Goal: Task Accomplishment & Management: Complete application form

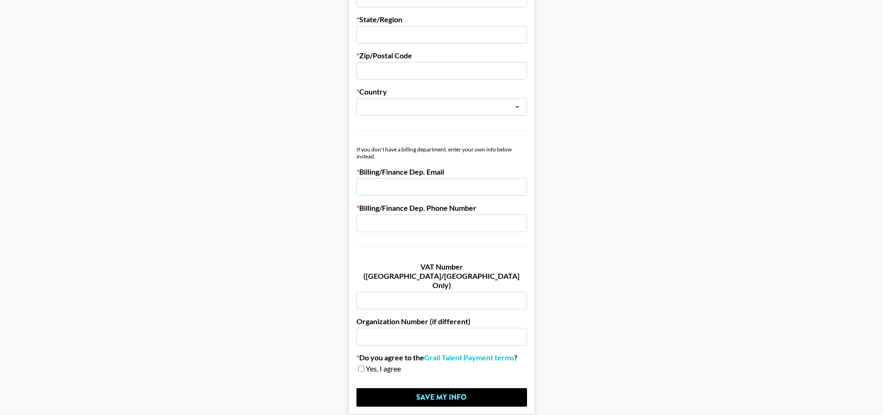
scroll to position [424, 0]
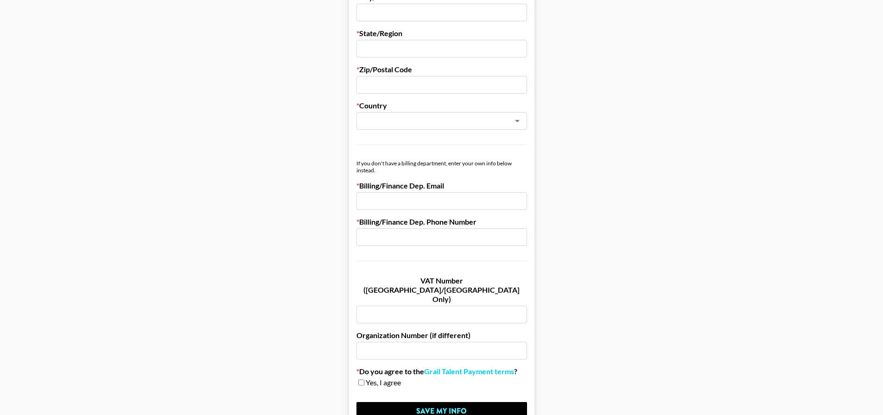
click at [498, 198] on input "email" at bounding box center [441, 201] width 171 height 18
click at [657, 147] on main "First Name Last Name Company Name Registered Name (If Different) Trading Name (…" at bounding box center [441, 28] width 868 height 800
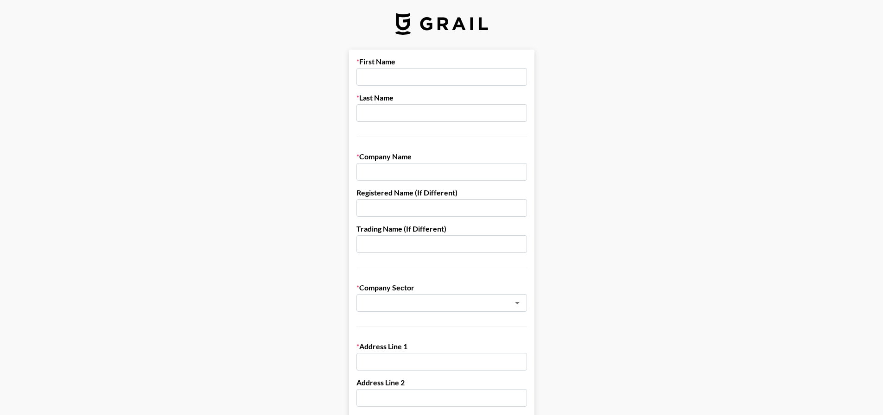
scroll to position [0, 0]
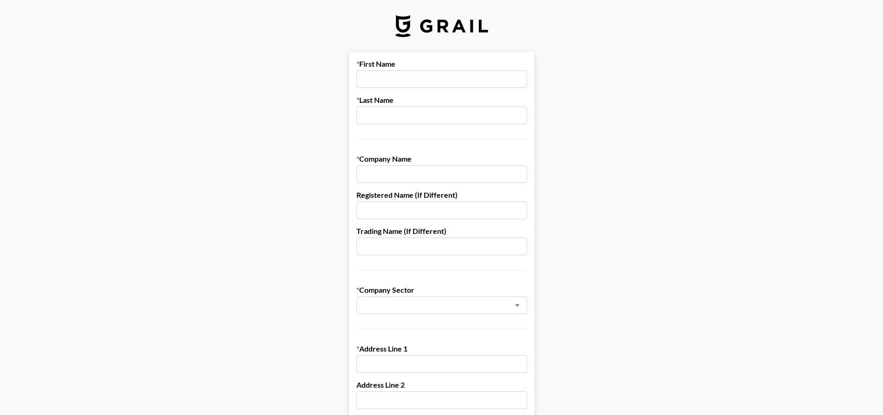
click at [420, 70] on input "text" at bounding box center [441, 79] width 171 height 18
type input "Marine"
type input "[PERSON_NAME]"
type input "D"
type input "The Pure Lab Co., Ltd."
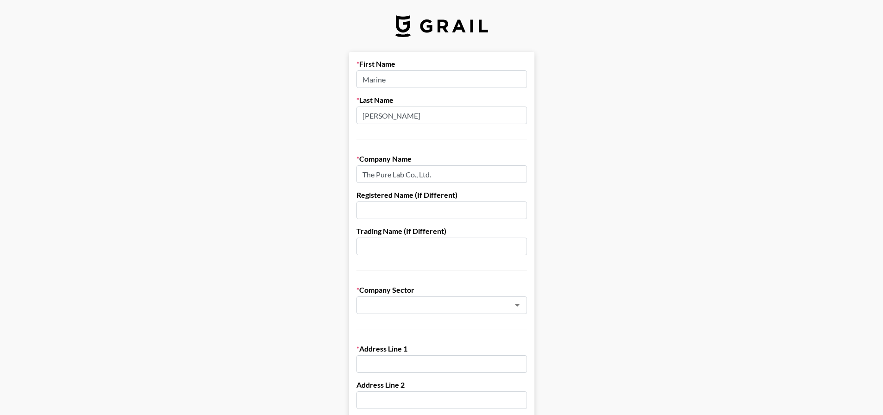
drag, startPoint x: 474, startPoint y: 174, endPoint x: 355, endPoint y: 175, distance: 119.1
click at [373, 175] on input "The Pure Lab Co., Ltd." at bounding box center [441, 174] width 171 height 18
click at [400, 166] on input "The Pure Lab Co., Ltd." at bounding box center [441, 174] width 171 height 18
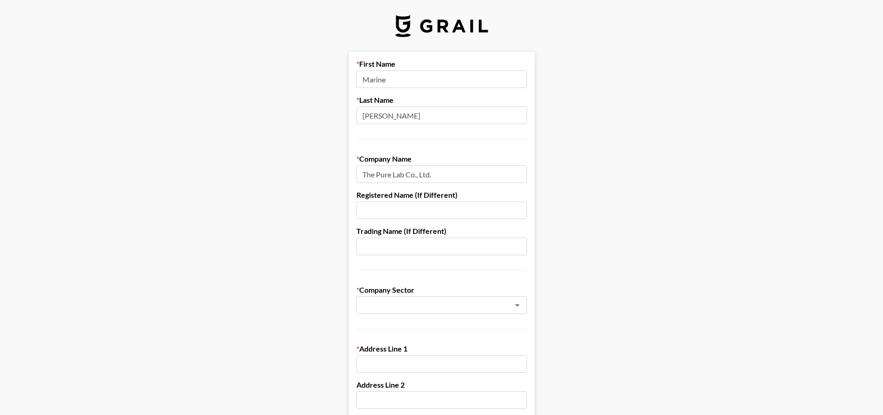
click at [493, 216] on input "text" at bounding box center [441, 211] width 171 height 18
click at [450, 179] on input "The Pure Lab Co., Ltd." at bounding box center [441, 174] width 171 height 18
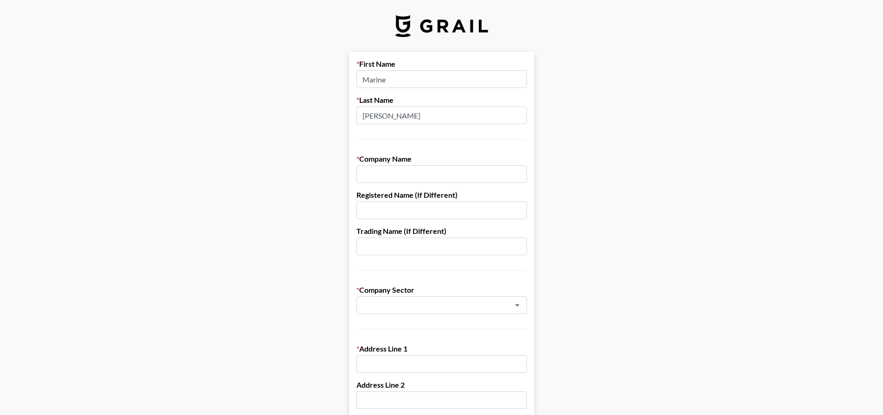
click at [375, 212] on input "text" at bounding box center [441, 211] width 171 height 18
paste input "The Pure Lab Co., Ltd."
type input "The Pure Lab Co., Ltd."
click at [413, 173] on input "text" at bounding box center [441, 174] width 171 height 18
click at [395, 248] on input "text" at bounding box center [441, 247] width 171 height 18
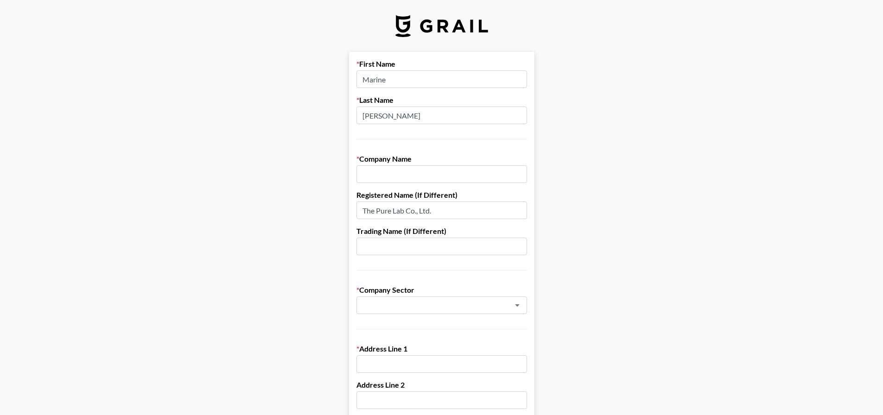
click at [403, 178] on input "text" at bounding box center [441, 174] width 171 height 18
type input "Dr. [PERSON_NAME]"
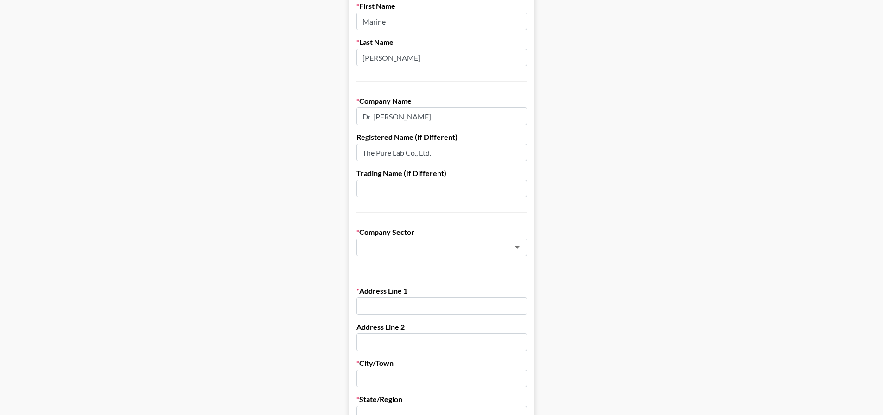
scroll to position [93, 0]
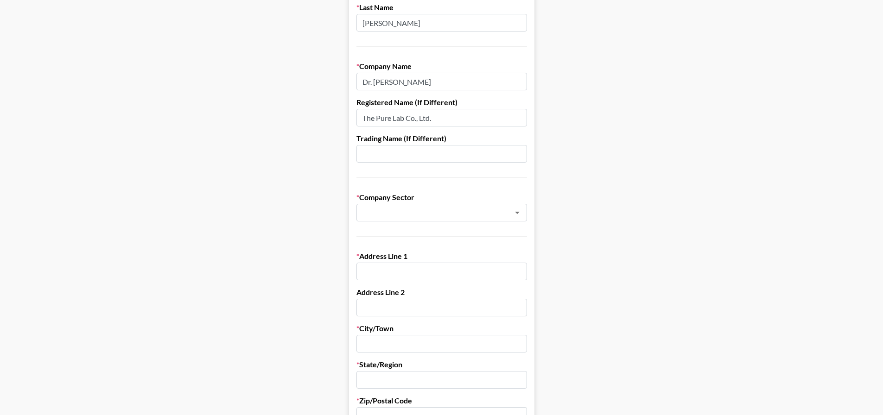
click at [454, 200] on label "Company Sector" at bounding box center [441, 197] width 171 height 9
click at [455, 209] on input "text" at bounding box center [429, 213] width 135 height 11
type input "S"
click at [443, 228] on li "Cosmetics, Make-Up & Beauty" at bounding box center [445, 232] width 171 height 15
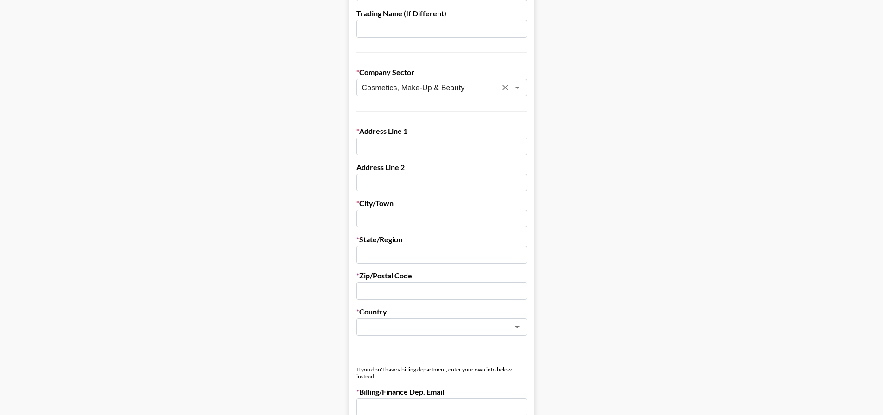
scroll to position [232, 0]
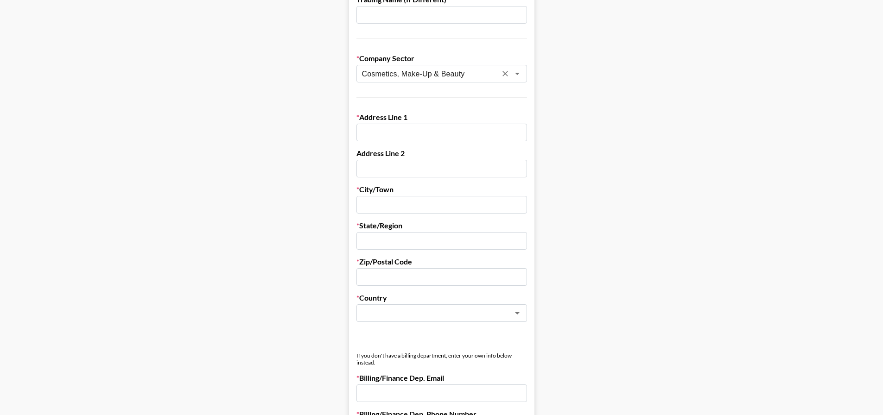
type input "Cosmetics, Make-Up & Beauty"
click at [449, 121] on label "Address Line 1" at bounding box center [441, 117] width 171 height 9
click at [447, 130] on input "text" at bounding box center [441, 133] width 171 height 18
type input "[STREET_ADDRESS]"
type input "[GEOGRAPHIC_DATA]"
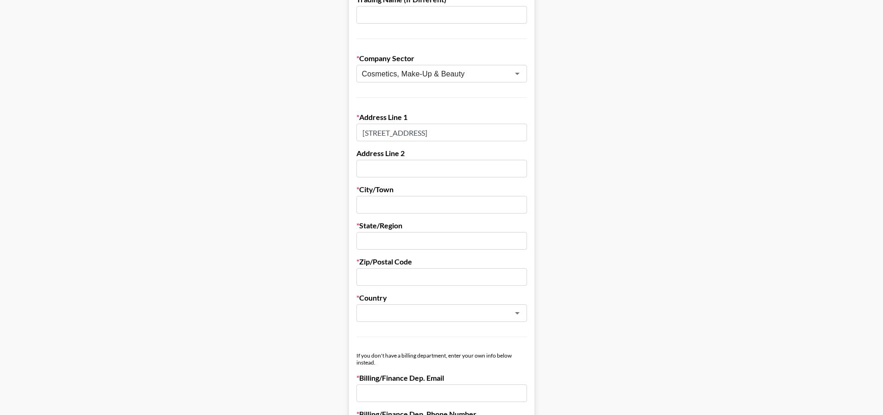
type input "[GEOGRAPHIC_DATA]"
type input "04050"
click at [552, 153] on main "First Name Marine Last Name [PERSON_NAME] Company Name Dr. [PERSON_NAME] Regist…" at bounding box center [441, 220] width 868 height 800
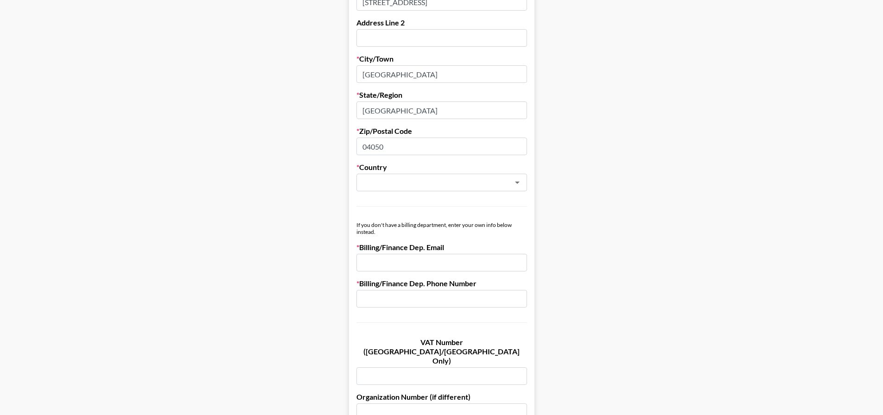
scroll to position [371, 0]
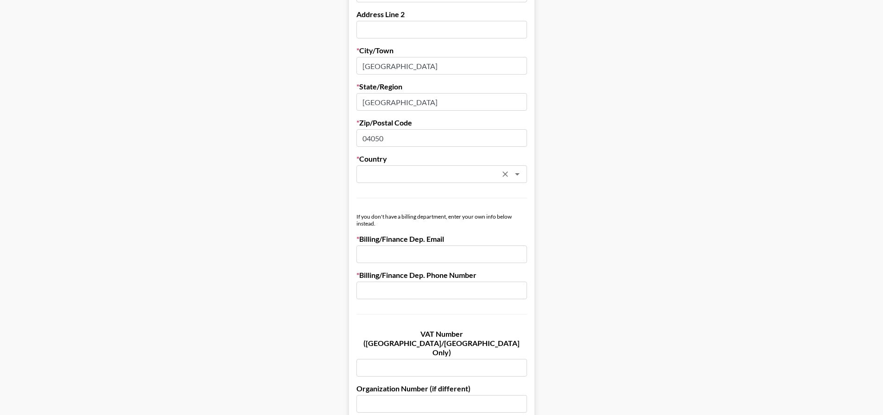
click at [457, 174] on input "text" at bounding box center [429, 174] width 135 height 11
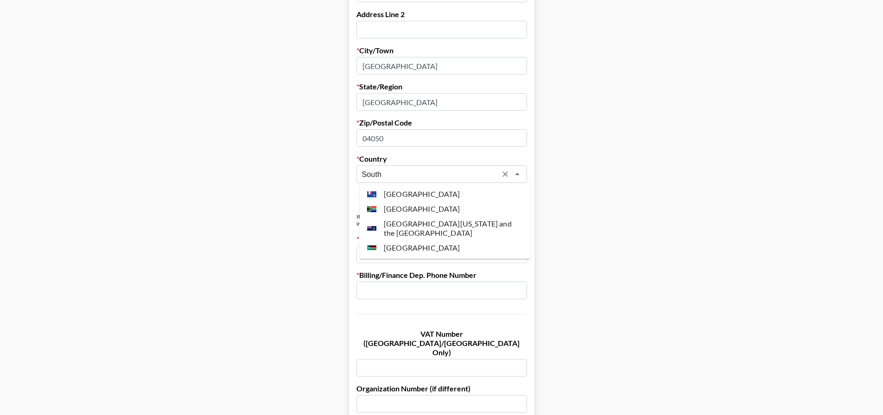
click at [416, 172] on input "South" at bounding box center [429, 174] width 135 height 11
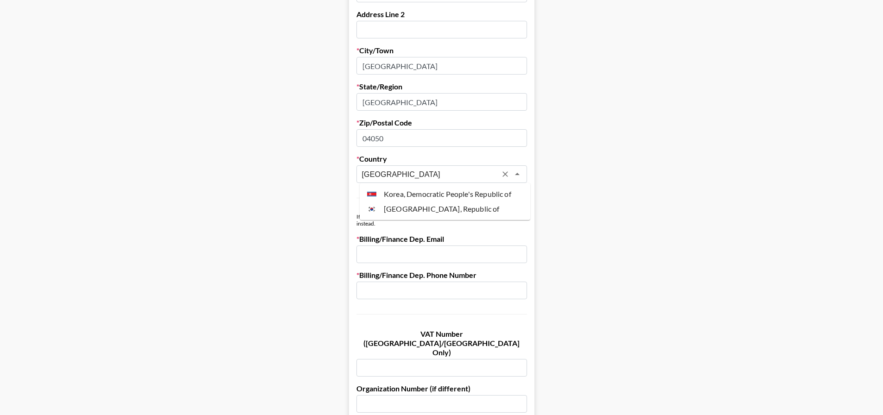
click at [415, 203] on li "[GEOGRAPHIC_DATA], Republic of" at bounding box center [445, 209] width 171 height 15
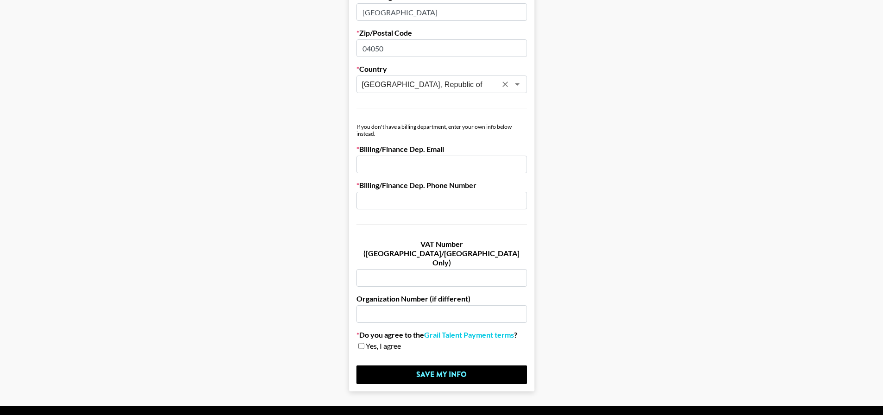
scroll to position [463, 0]
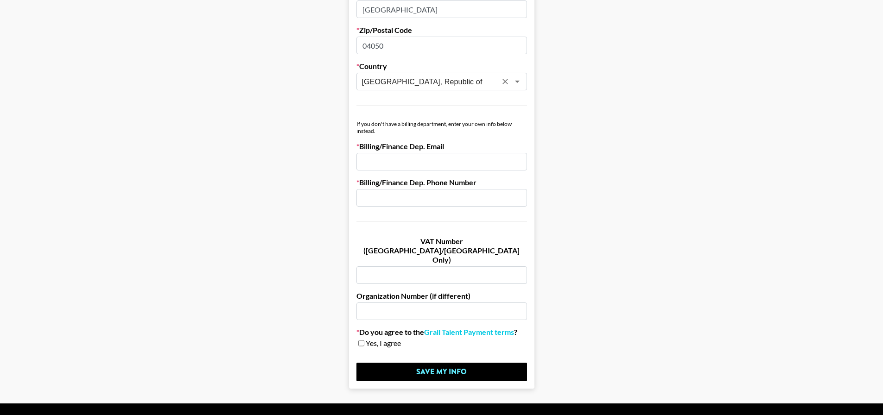
type input "[GEOGRAPHIC_DATA], Republic of"
click at [432, 161] on input "email" at bounding box center [441, 162] width 171 height 18
paste input "[EMAIL_ADDRESS][DOMAIN_NAME]"
type input "[EMAIL_ADDRESS][DOMAIN_NAME]"
click at [422, 196] on input "text" at bounding box center [441, 198] width 171 height 18
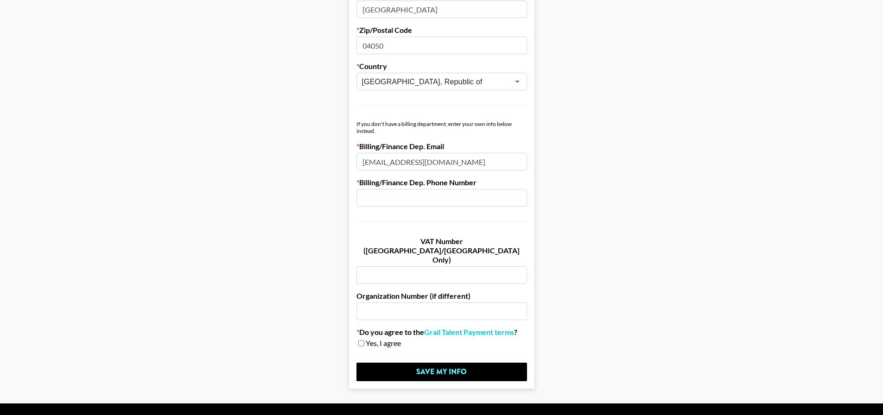
click at [403, 204] on input "text" at bounding box center [441, 198] width 171 height 18
paste input "[PHONE_NUMBER]"
type input "[PHONE_NUMBER]"
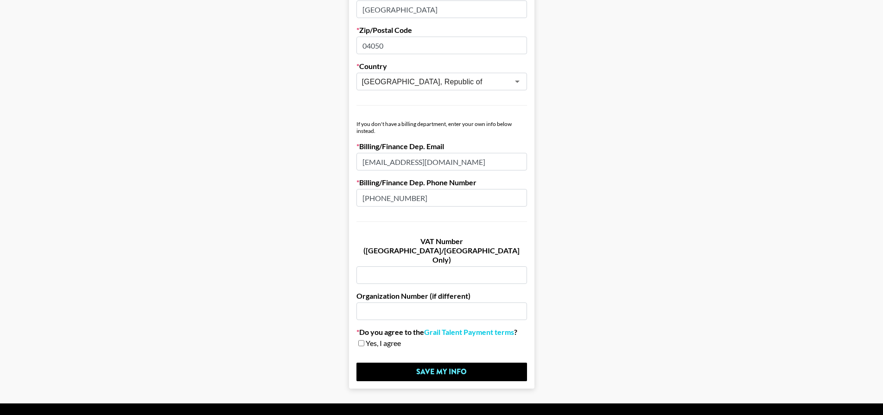
click at [380, 339] on span "Yes, I agree" at bounding box center [383, 343] width 35 height 9
click at [362, 340] on input "checkbox" at bounding box center [361, 343] width 6 height 6
checkbox input "true"
click at [500, 363] on input "Save My Info" at bounding box center [441, 372] width 171 height 19
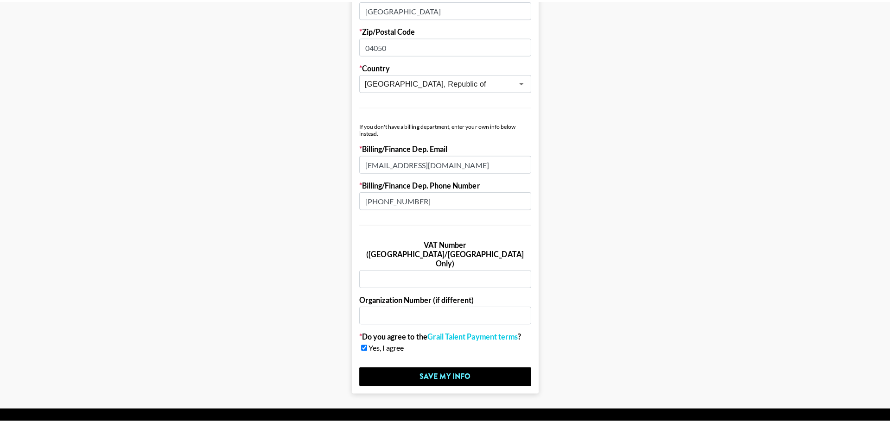
scroll to position [0, 0]
